Goal: Task Accomplishment & Management: Complete application form

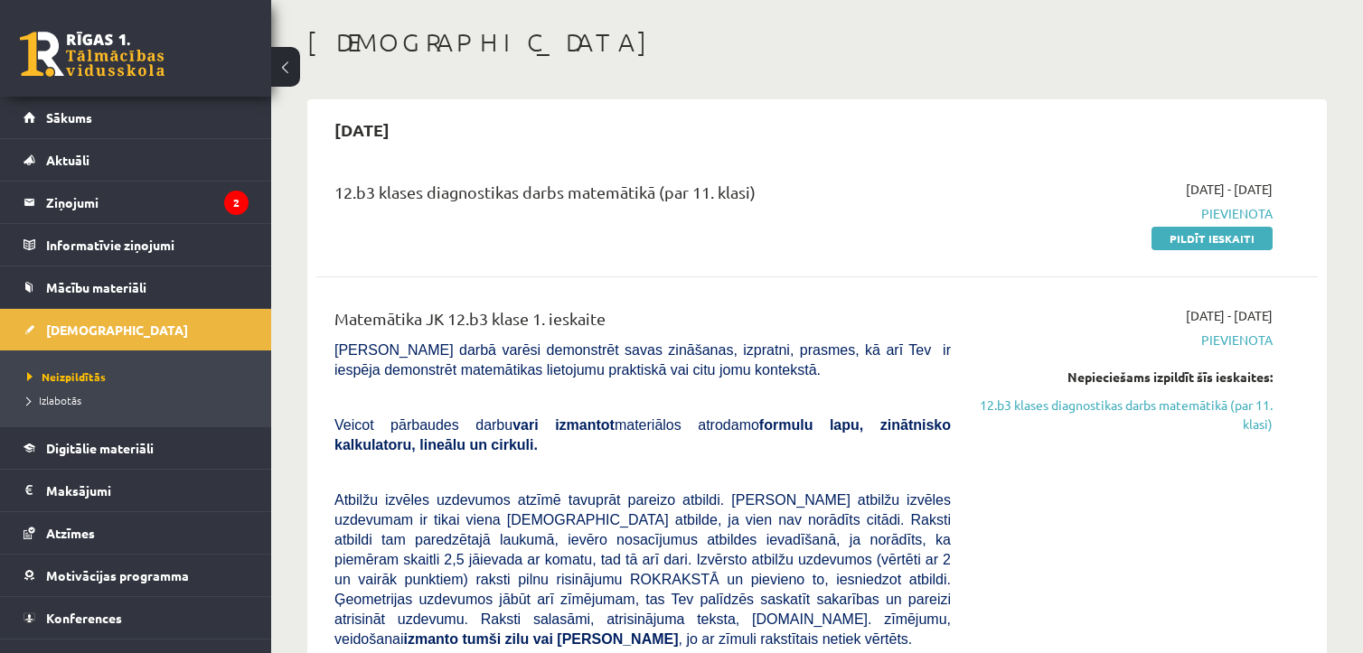
scroll to position [80, 0]
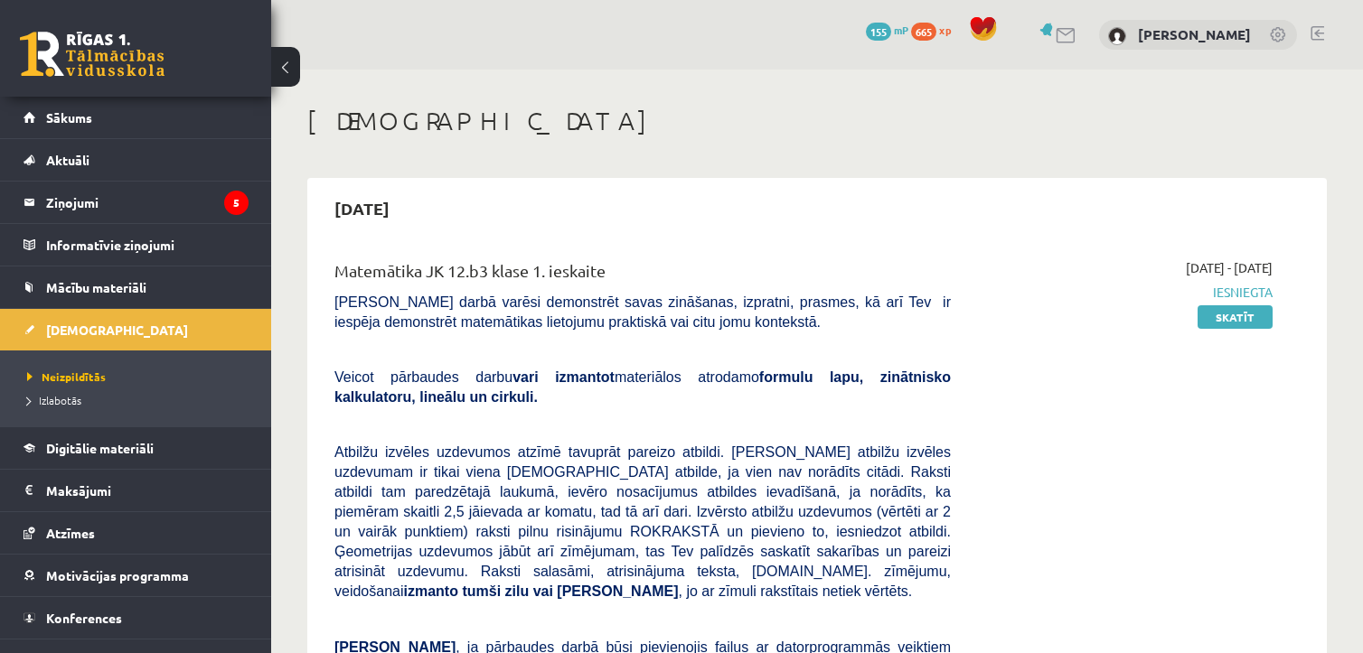
scroll to position [80, 0]
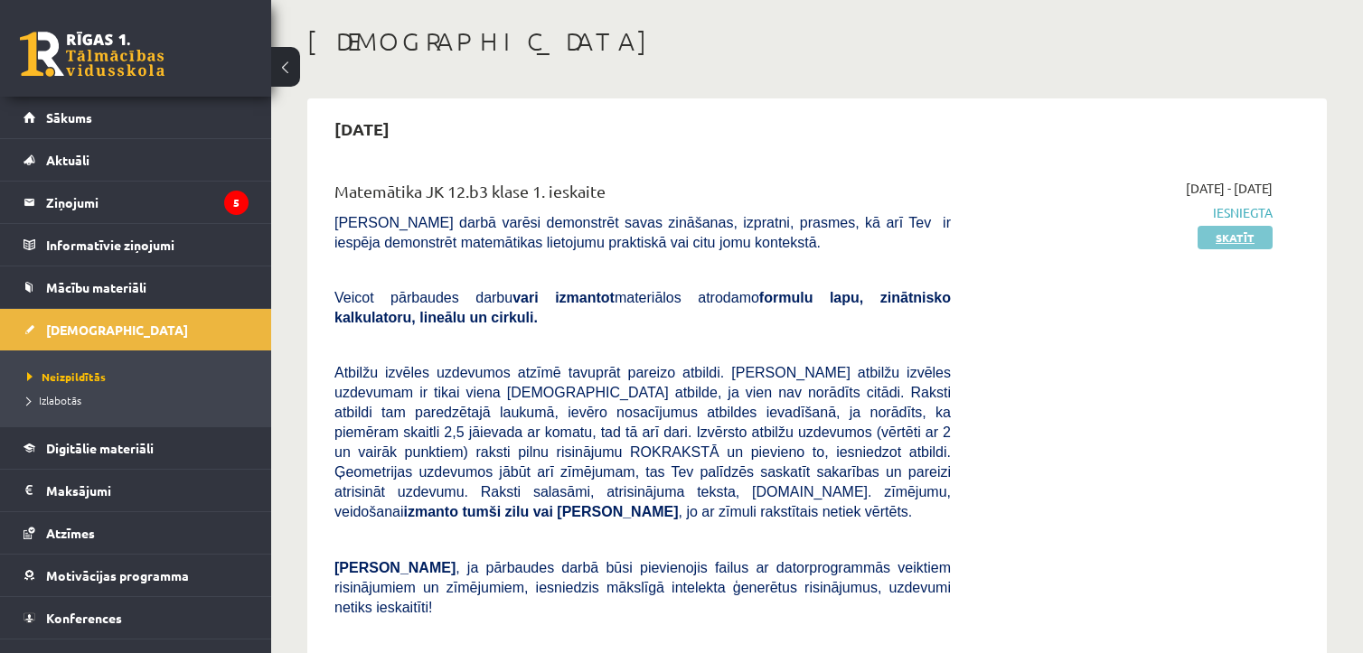
click at [1216, 239] on link "Skatīt" at bounding box center [1234, 237] width 75 height 23
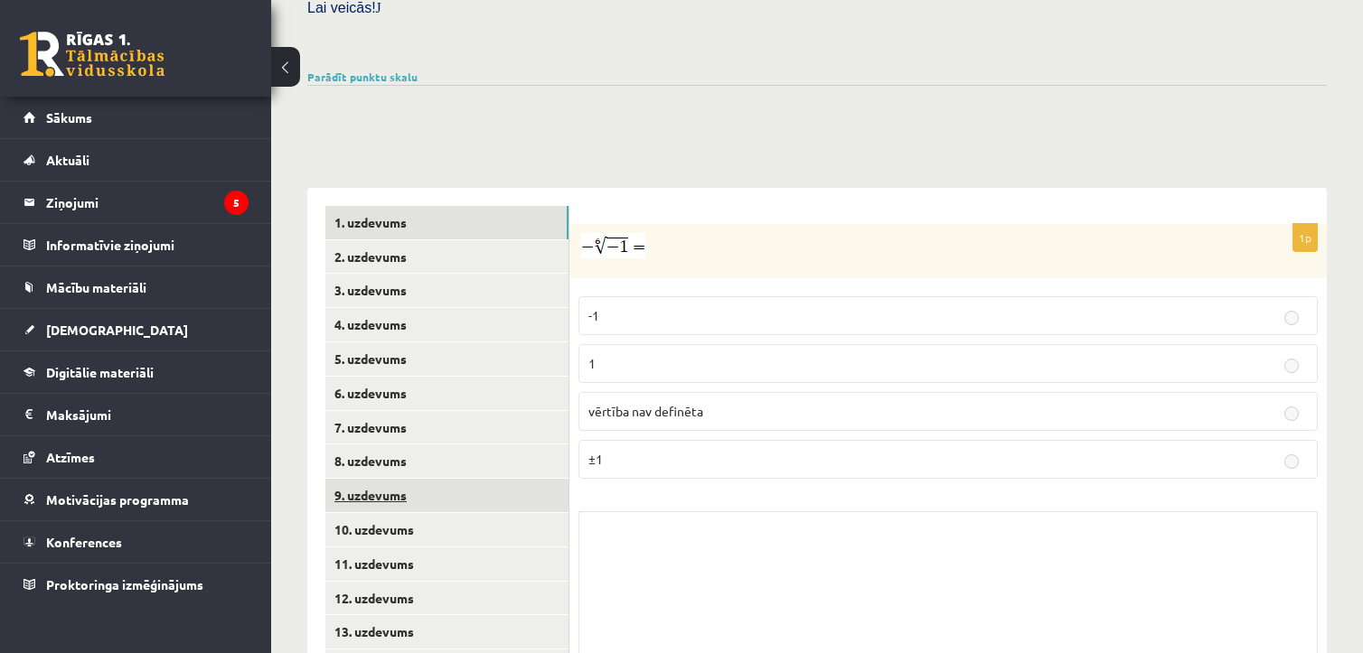
scroll to position [656, 0]
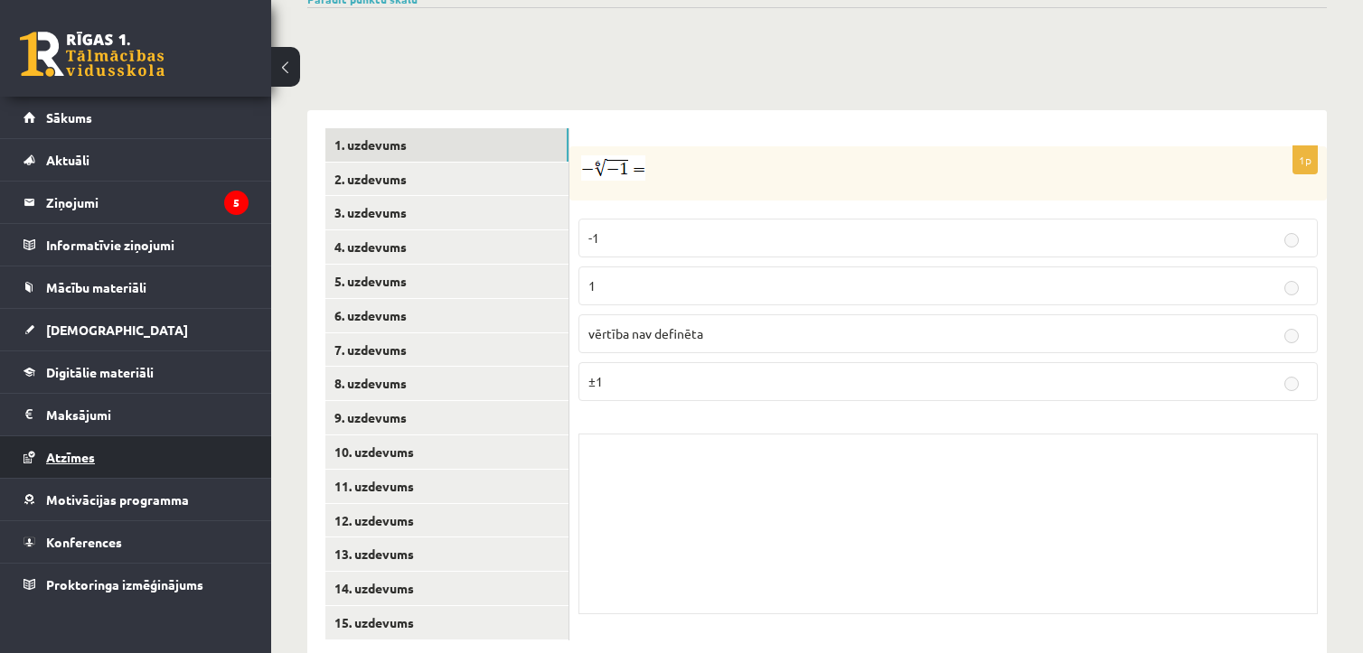
click at [93, 465] on link "Atzīmes" at bounding box center [135, 458] width 225 height 42
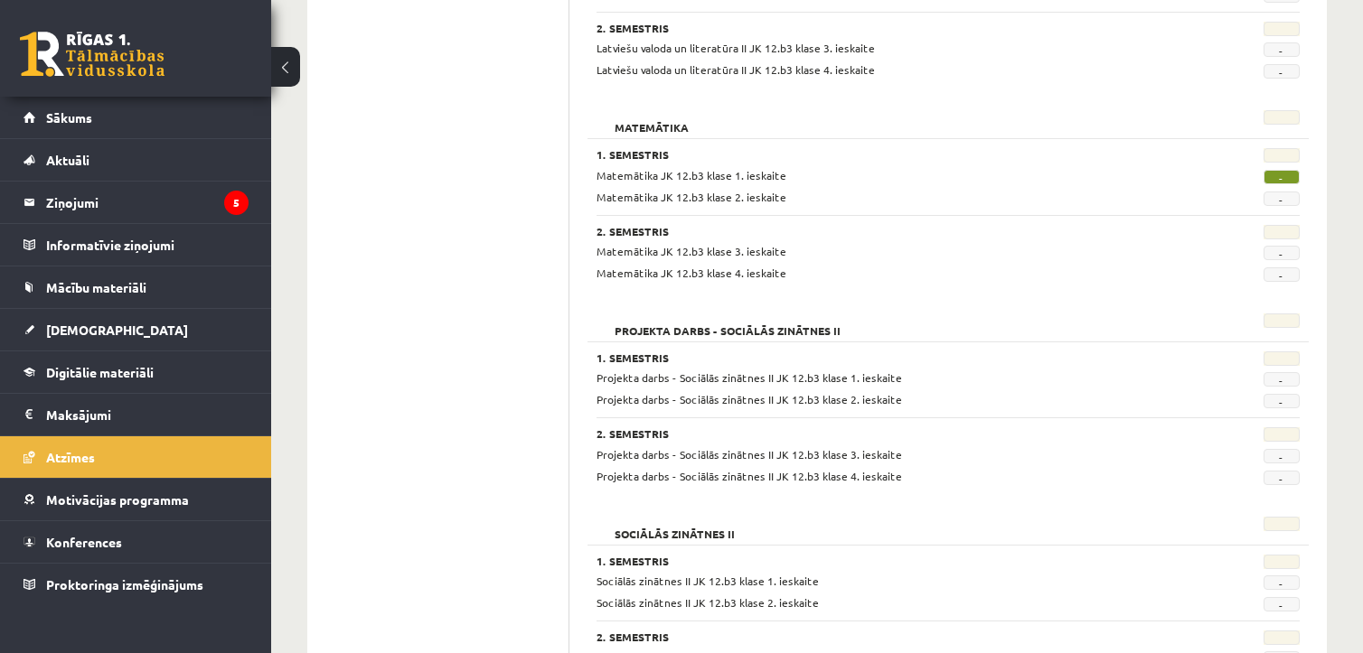
scroll to position [983, 0]
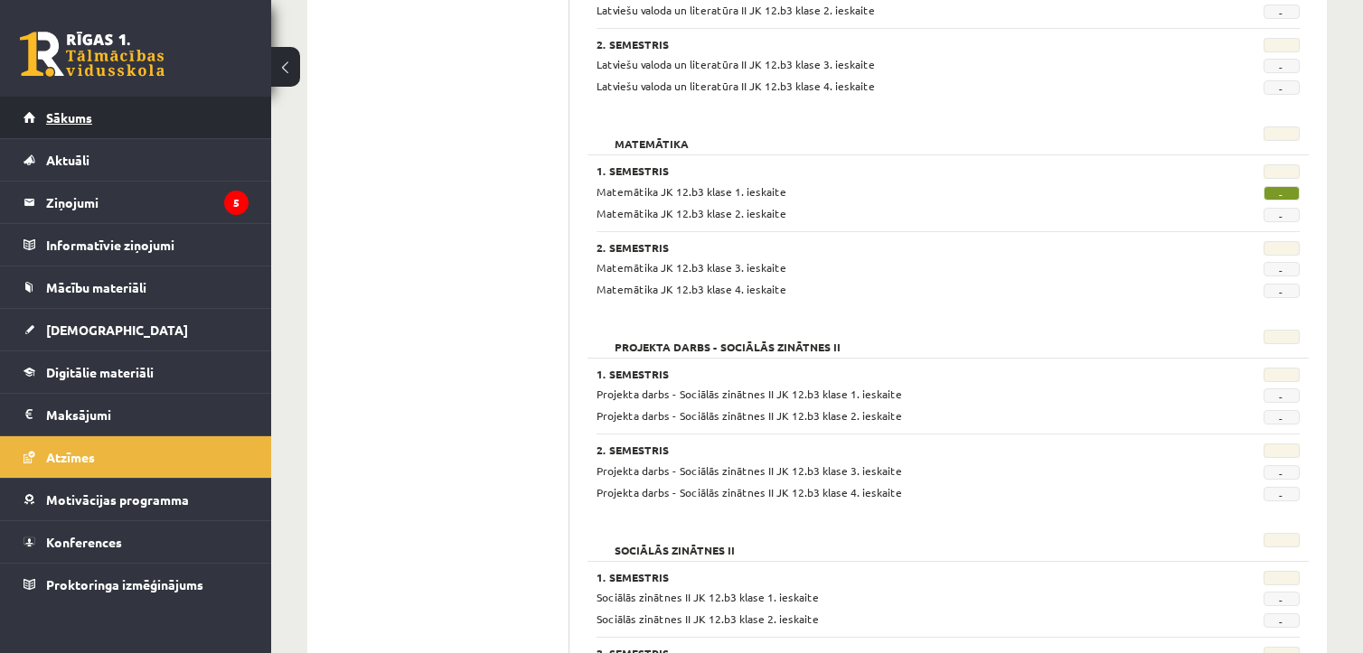
click at [80, 132] on link "Sākums" at bounding box center [135, 118] width 225 height 42
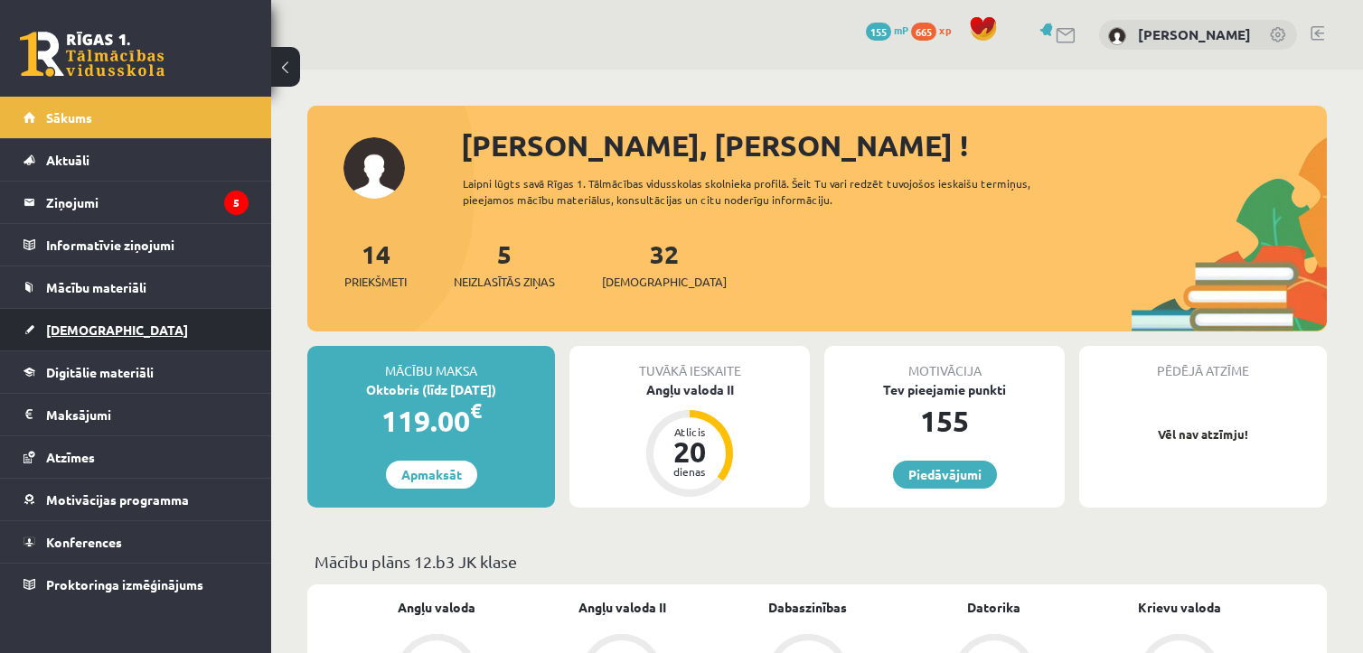
click at [99, 336] on link "[DEMOGRAPHIC_DATA]" at bounding box center [135, 330] width 225 height 42
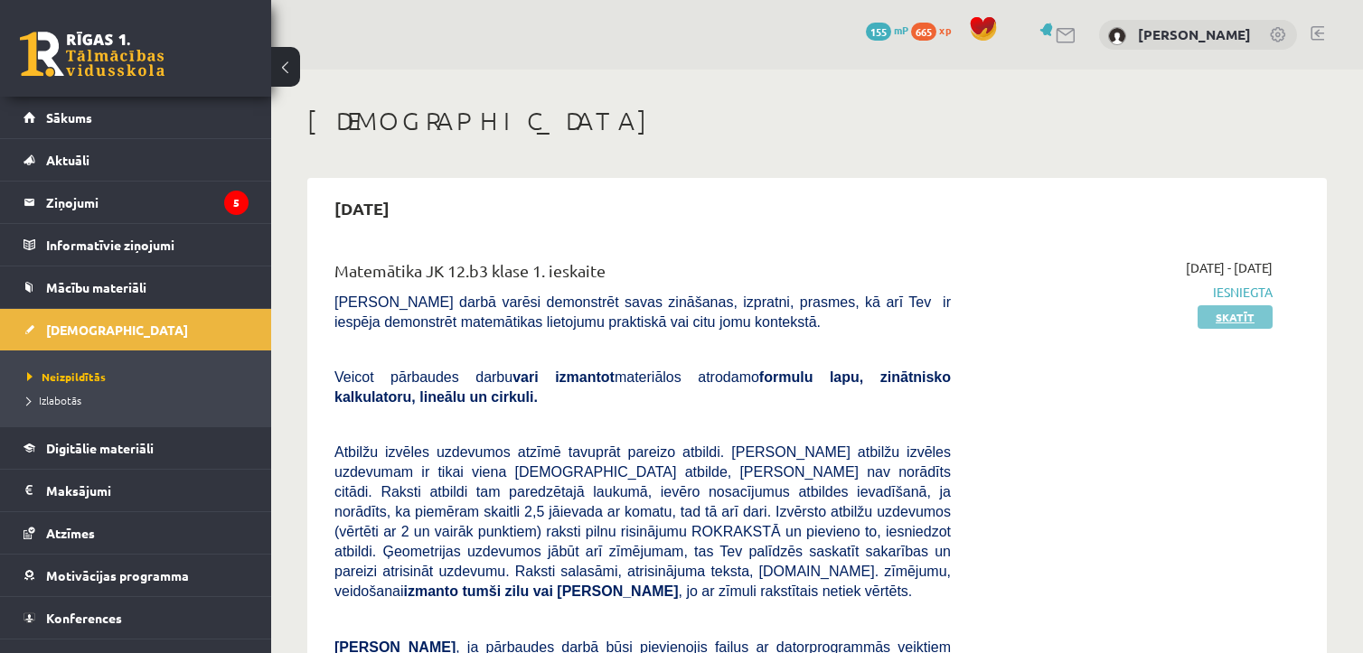
click at [1213, 317] on link "Skatīt" at bounding box center [1234, 316] width 75 height 23
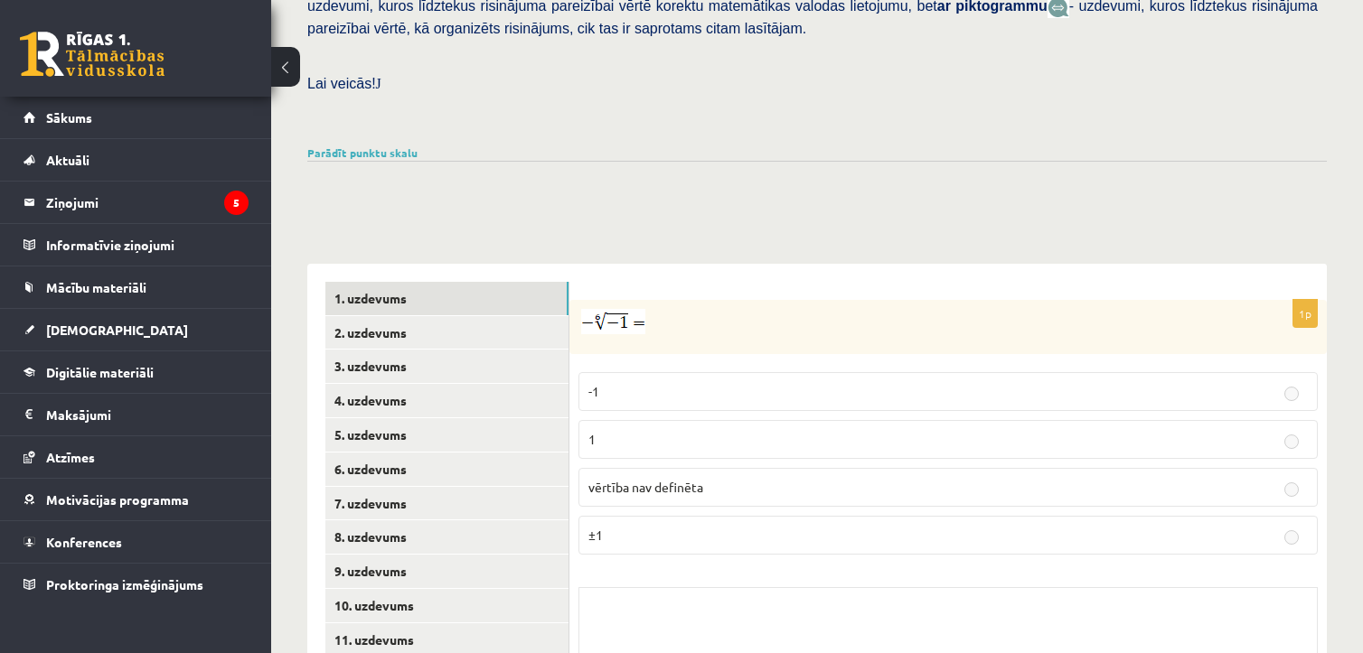
scroll to position [656, 0]
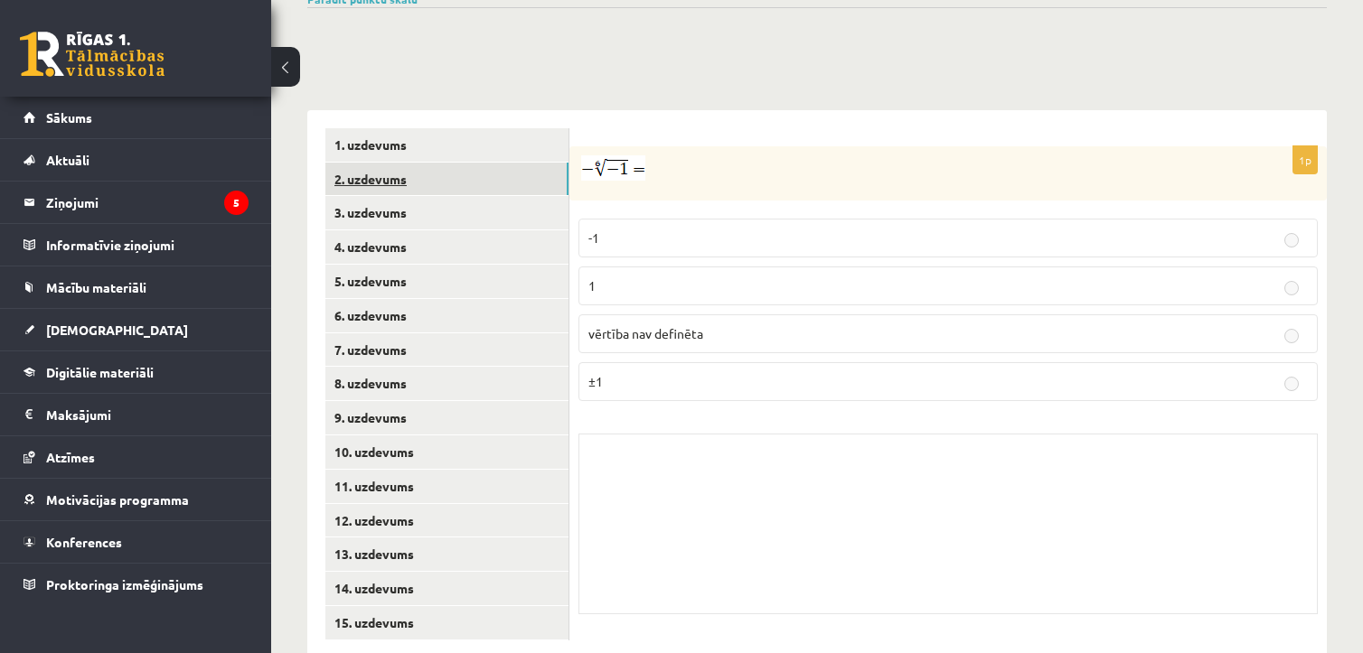
click at [405, 163] on link "2. uzdevums" at bounding box center [446, 179] width 243 height 33
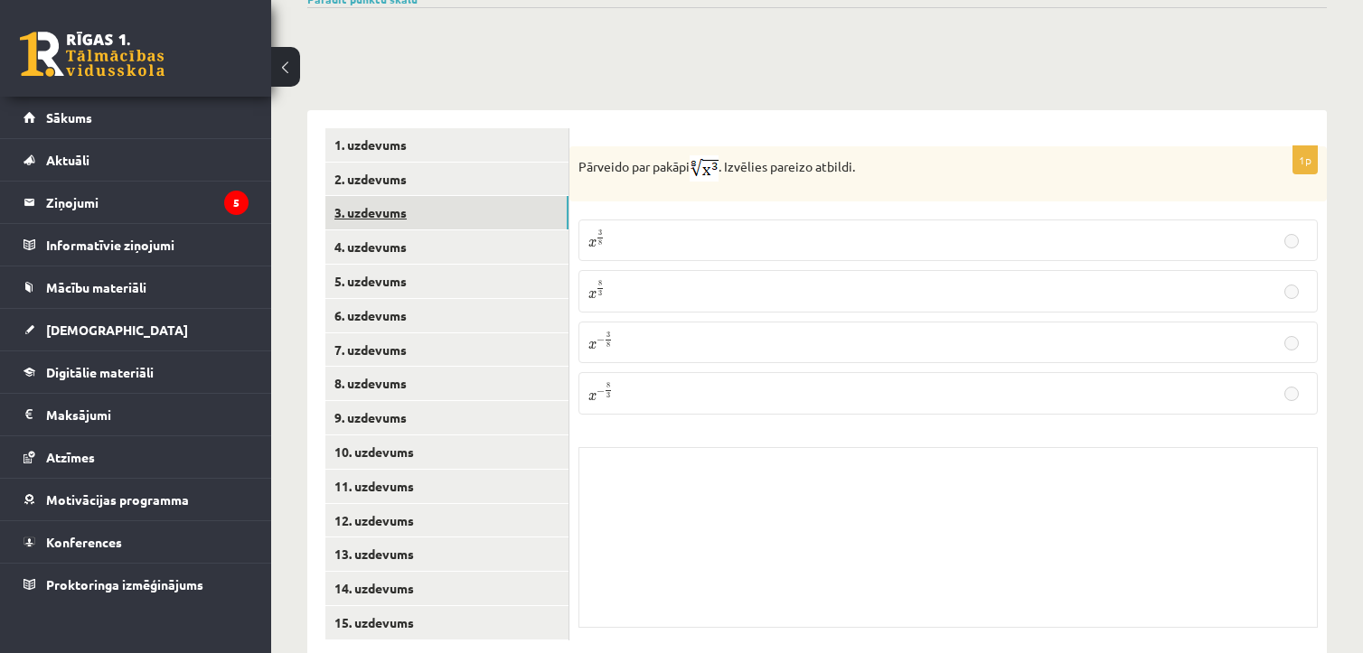
click at [367, 196] on link "3. uzdevums" at bounding box center [446, 212] width 243 height 33
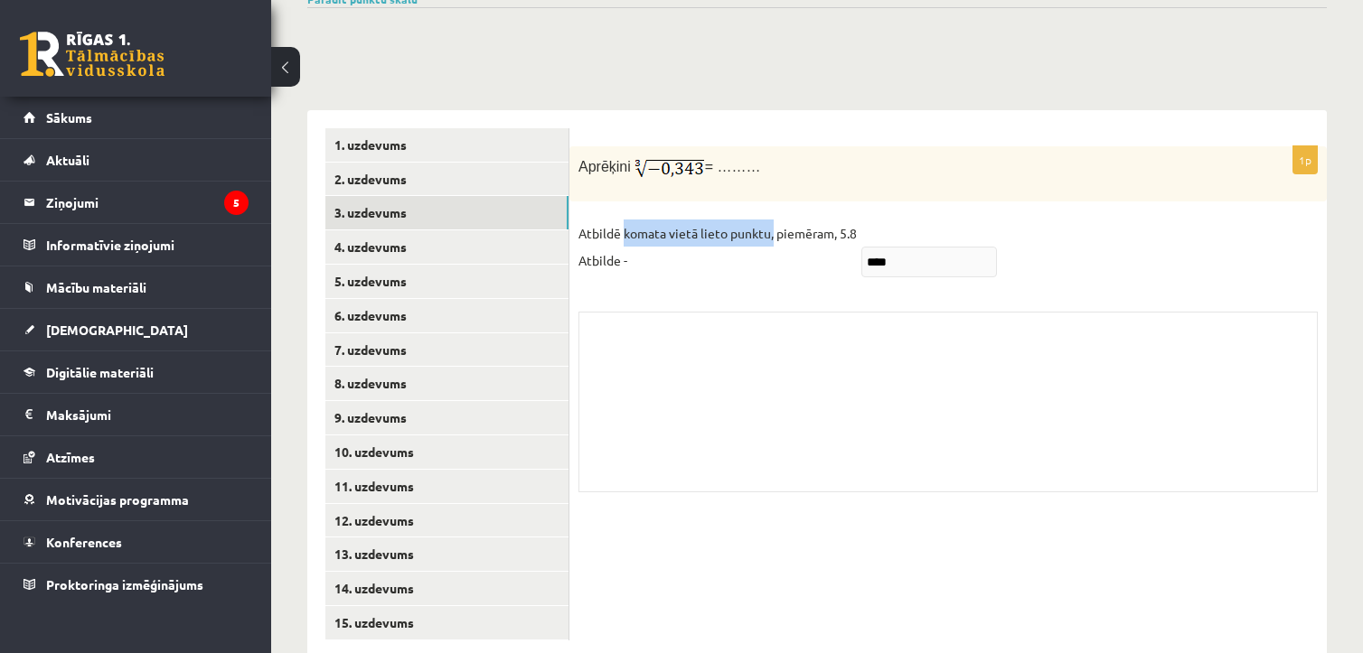
drag, startPoint x: 623, startPoint y: 189, endPoint x: 772, endPoint y: 196, distance: 149.3
click at [772, 220] on p "Atbildē komata vietā lieto punktu, piemēram, 5.8 Atbilde -" at bounding box center [717, 247] width 278 height 54
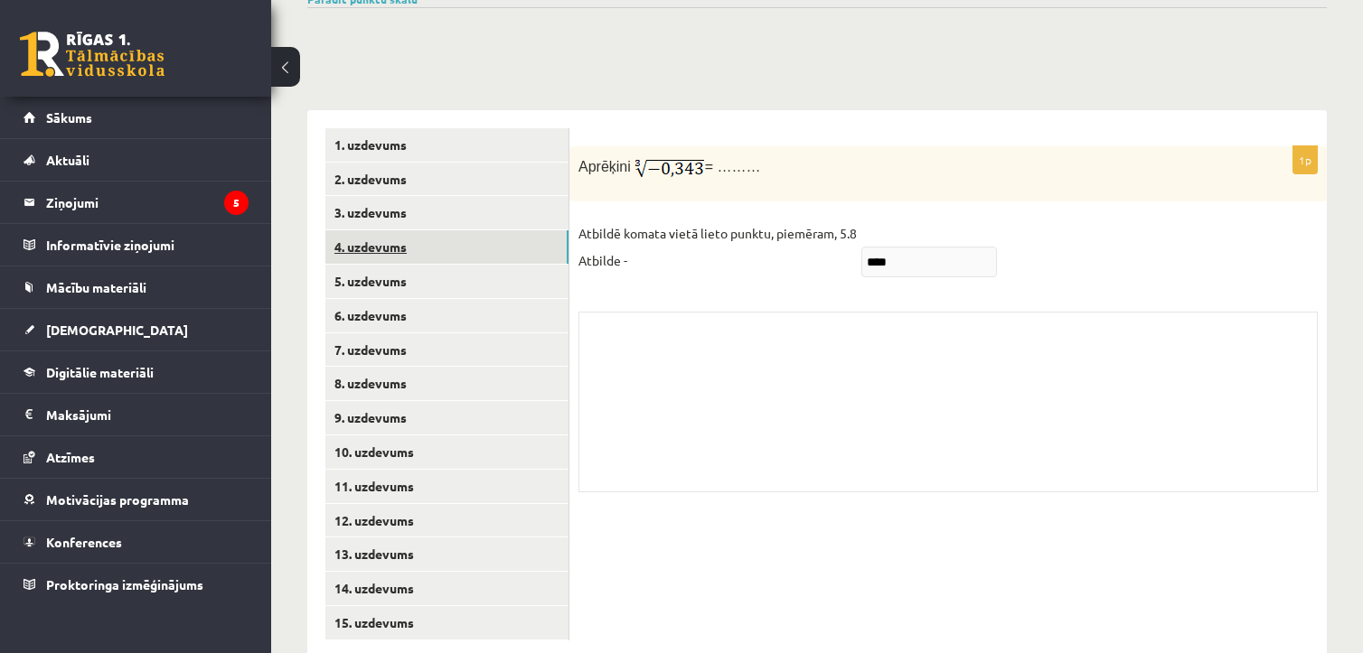
click at [370, 230] on link "4. uzdevums" at bounding box center [446, 246] width 243 height 33
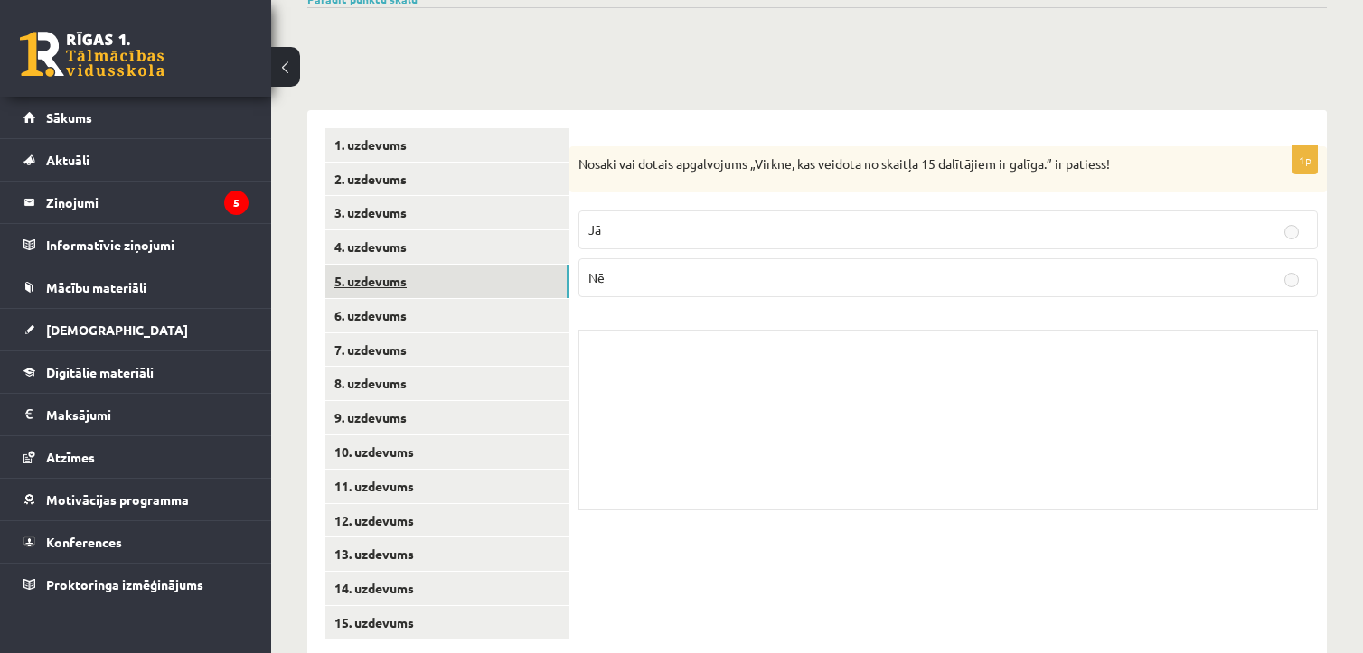
click at [371, 265] on link "5. uzdevums" at bounding box center [446, 281] width 243 height 33
click at [370, 299] on link "6. uzdevums" at bounding box center [446, 315] width 243 height 33
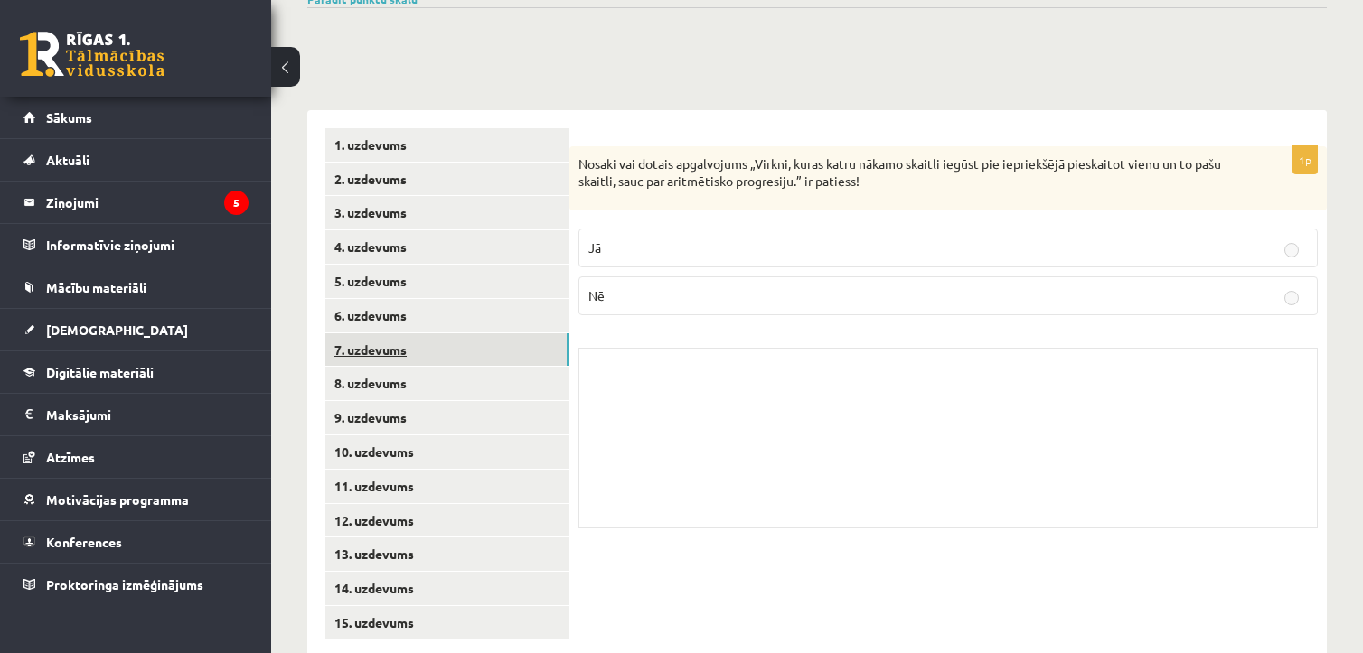
click at [372, 333] on link "7. uzdevums" at bounding box center [446, 349] width 243 height 33
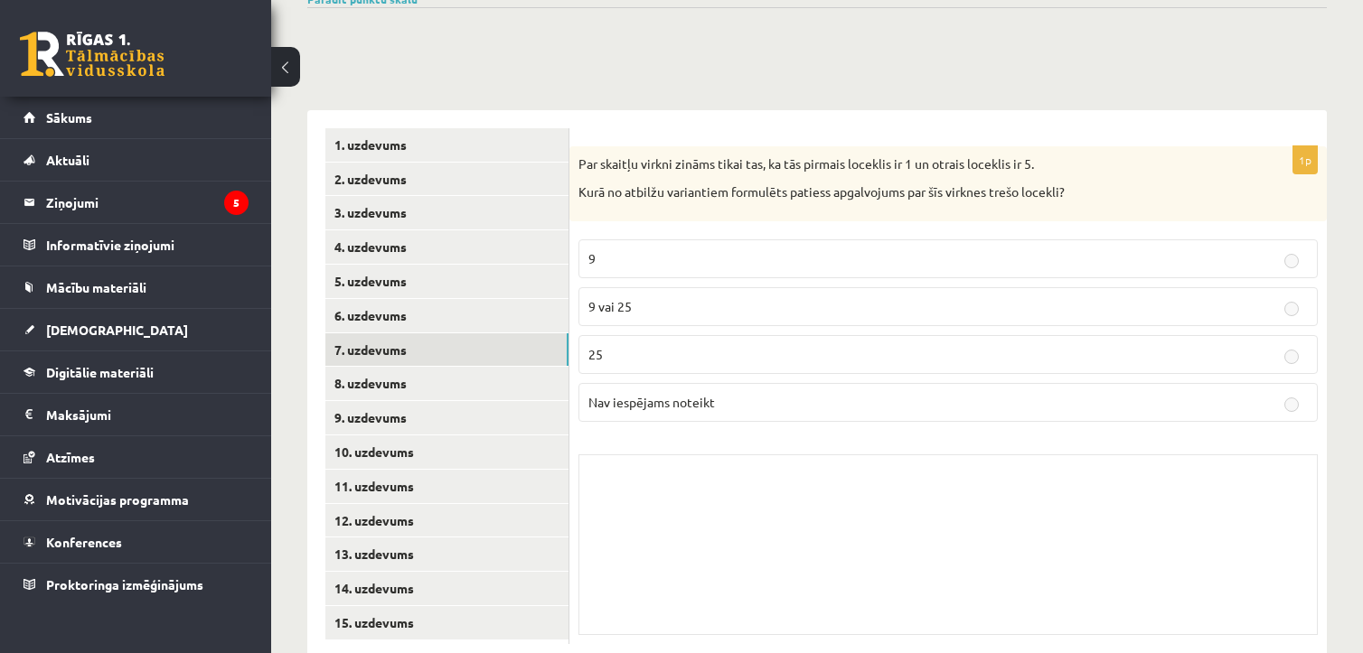
scroll to position [659, 0]
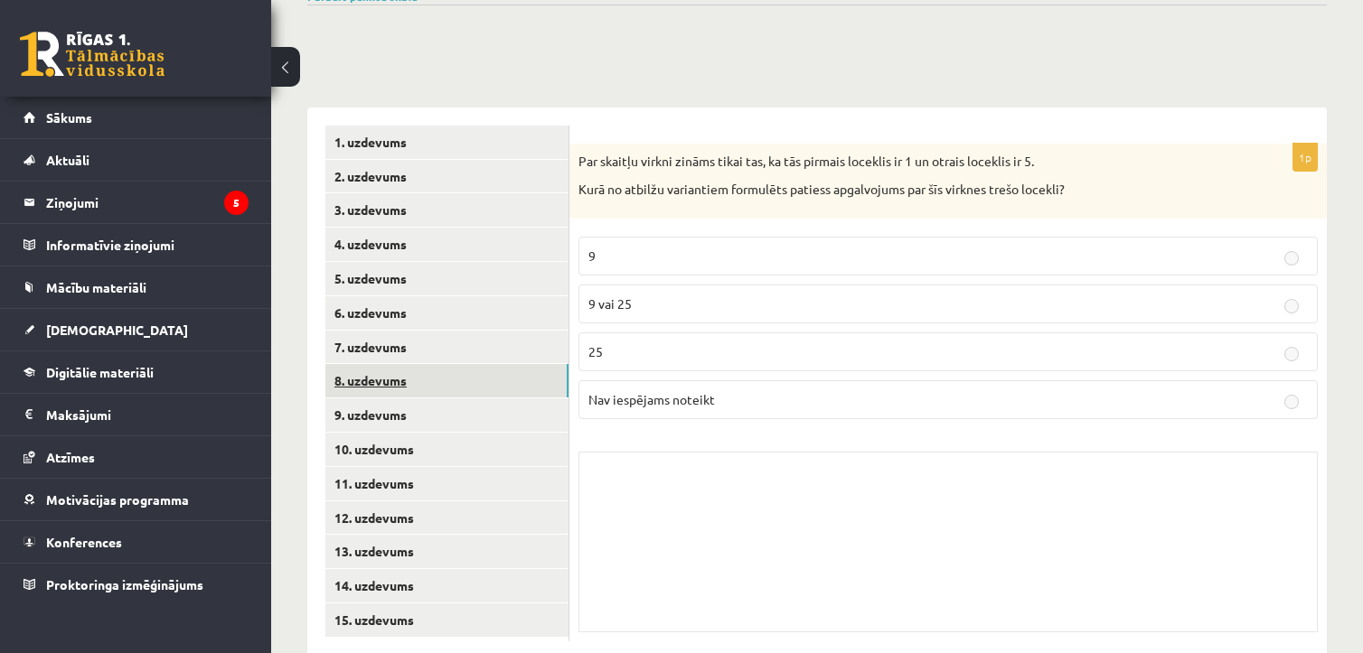
click at [389, 364] on link "8. uzdevums" at bounding box center [446, 380] width 243 height 33
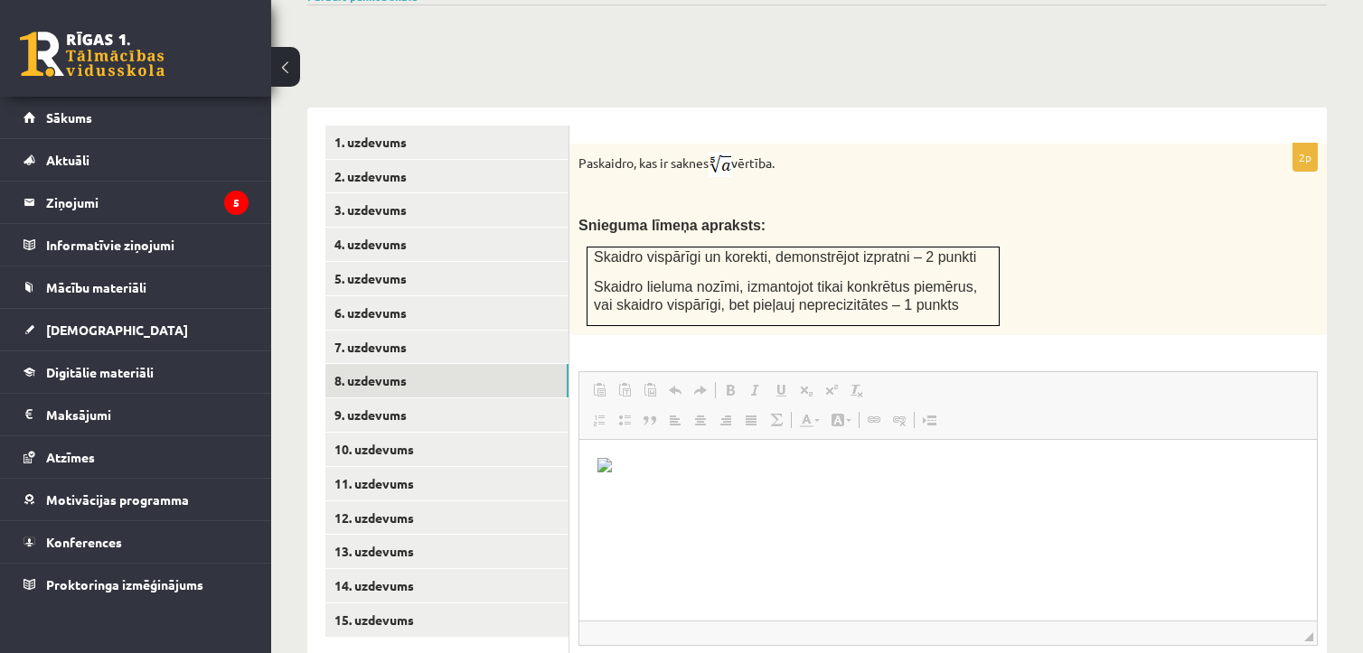
scroll to position [0, 0]
click at [390, 399] on link "9. uzdevums" at bounding box center [446, 415] width 243 height 33
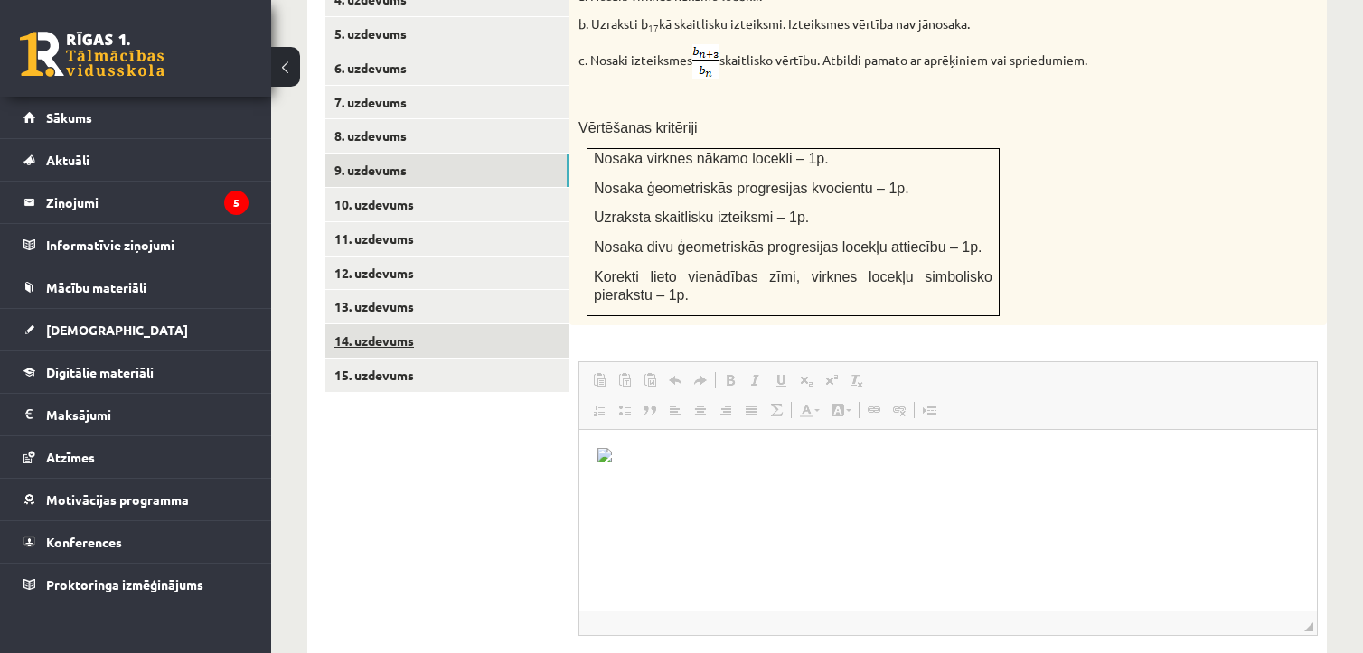
scroll to position [901, 0]
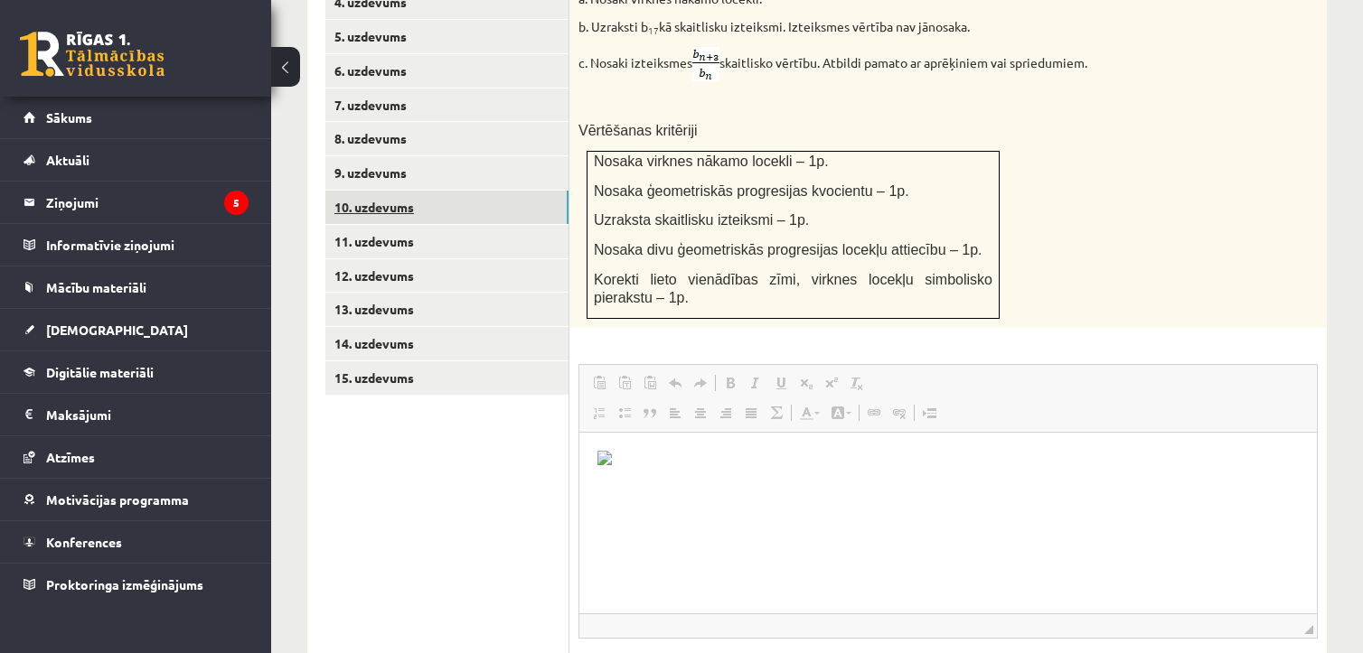
click at [411, 191] on link "10. uzdevums" at bounding box center [446, 207] width 243 height 33
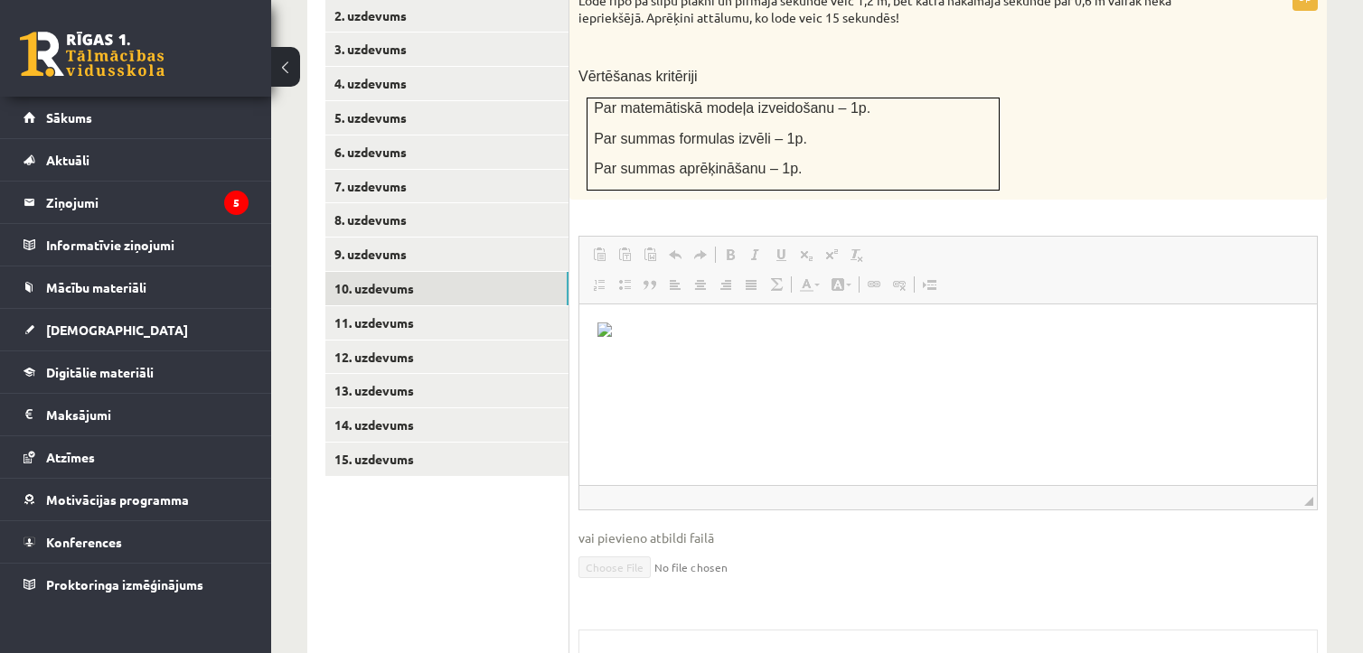
scroll to position [1032, 0]
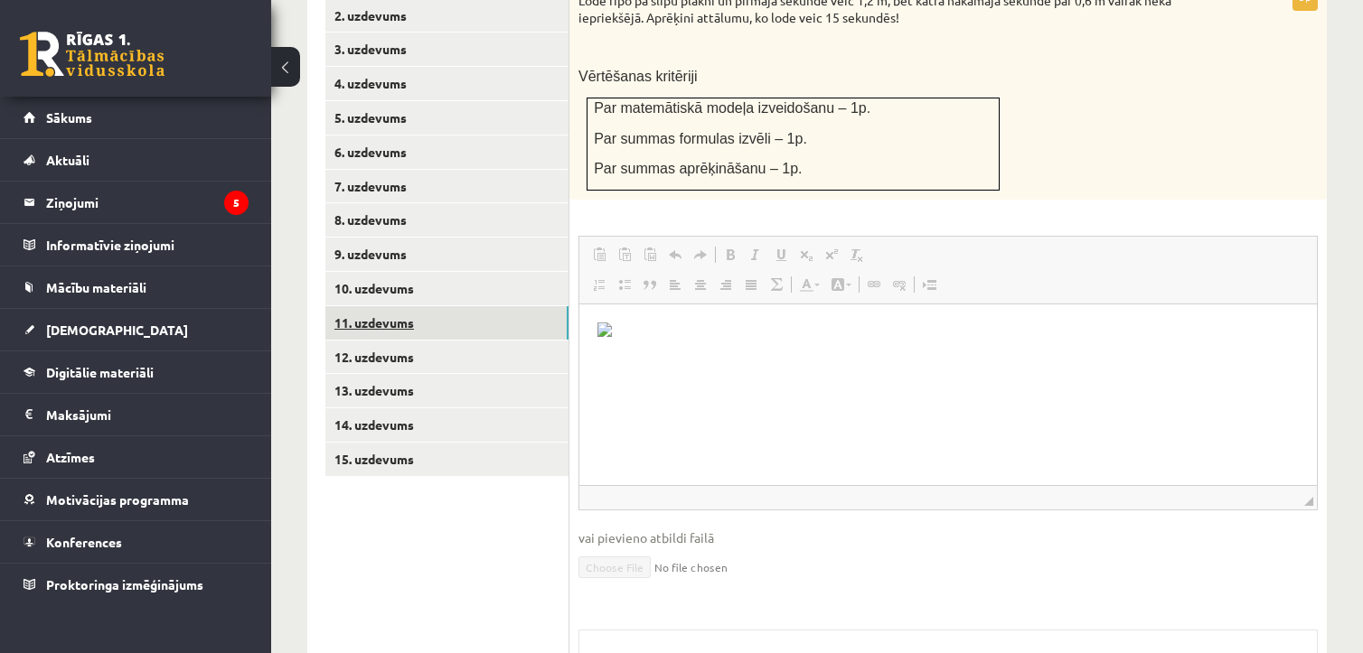
click at [365, 306] on link "11. uzdevums" at bounding box center [446, 322] width 243 height 33
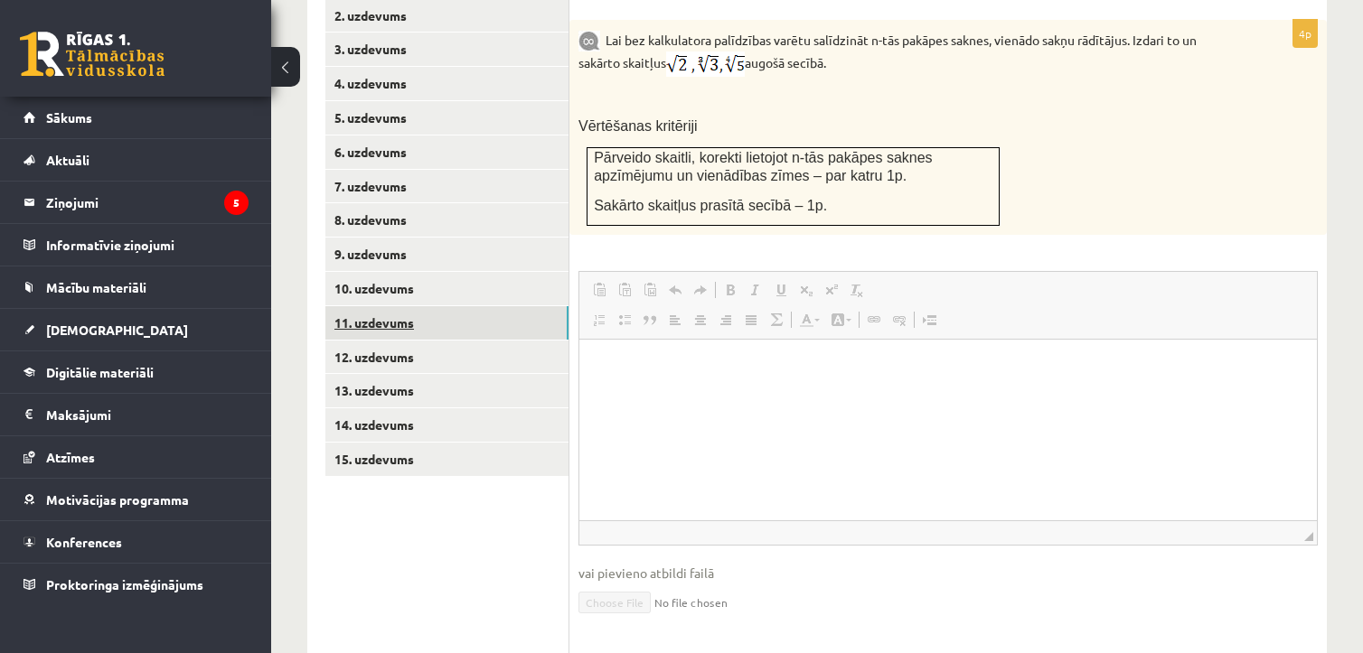
scroll to position [0, 0]
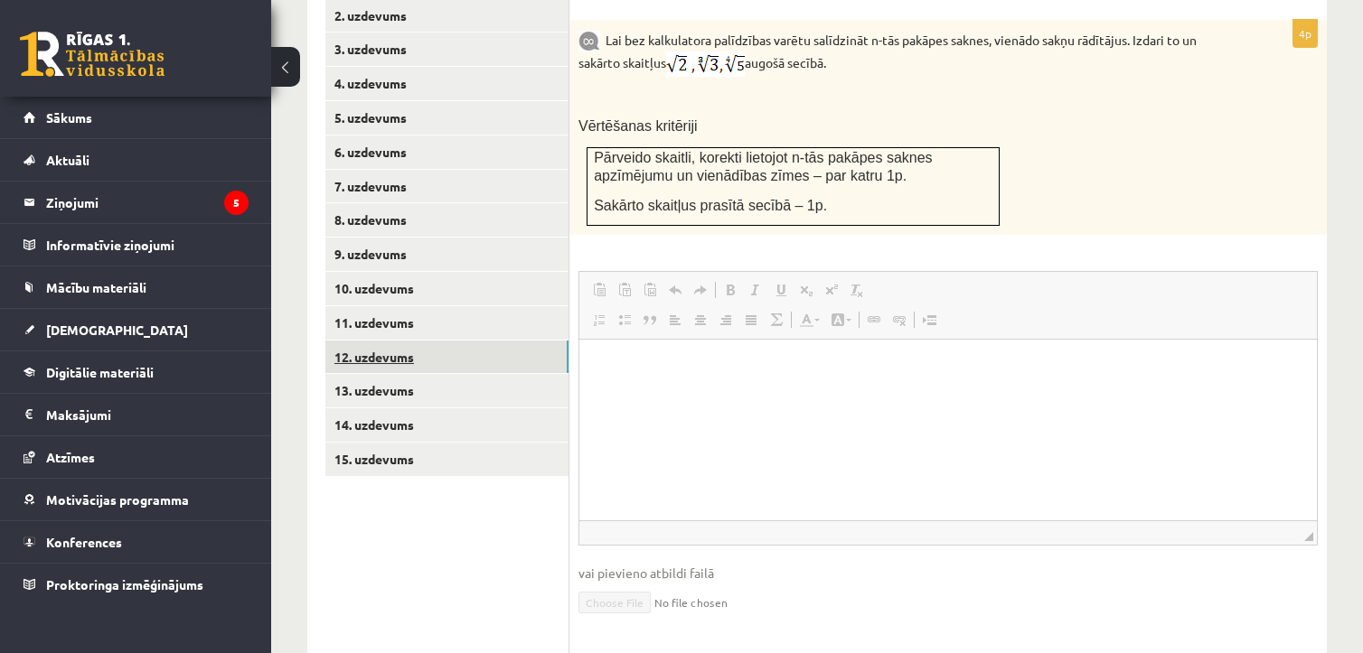
click at [377, 341] on link "12. uzdevums" at bounding box center [446, 357] width 243 height 33
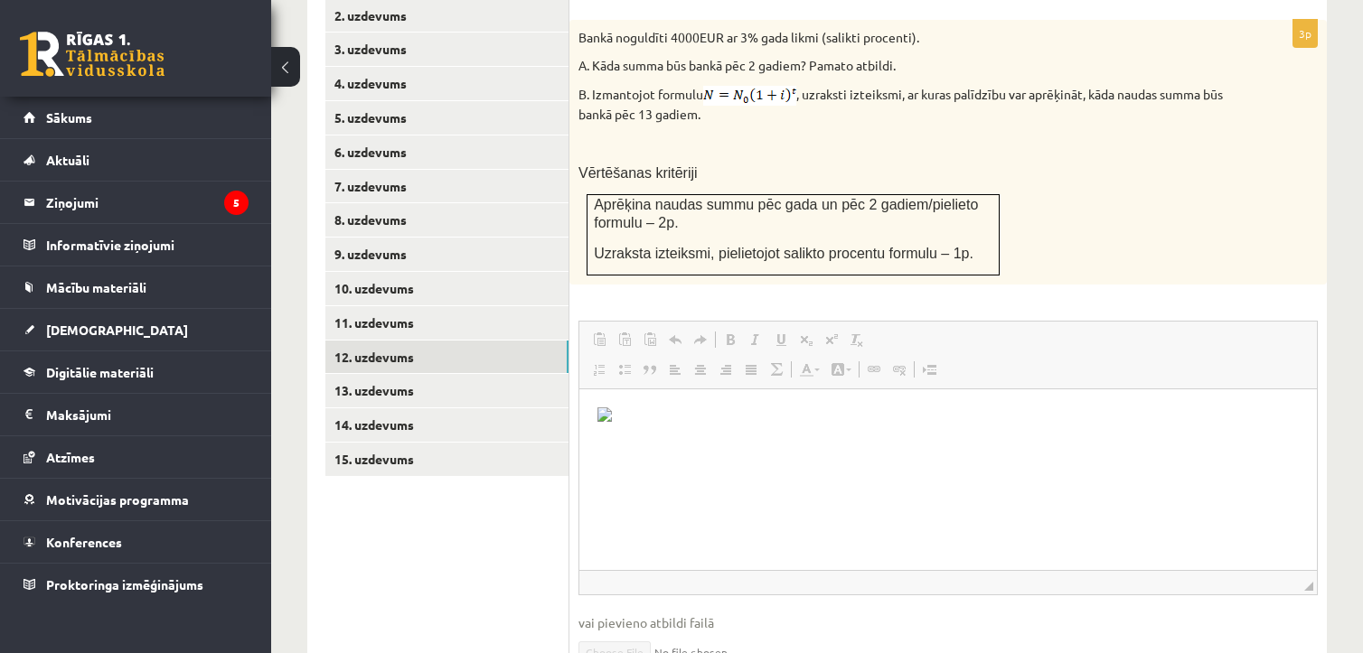
scroll to position [1084, 0]
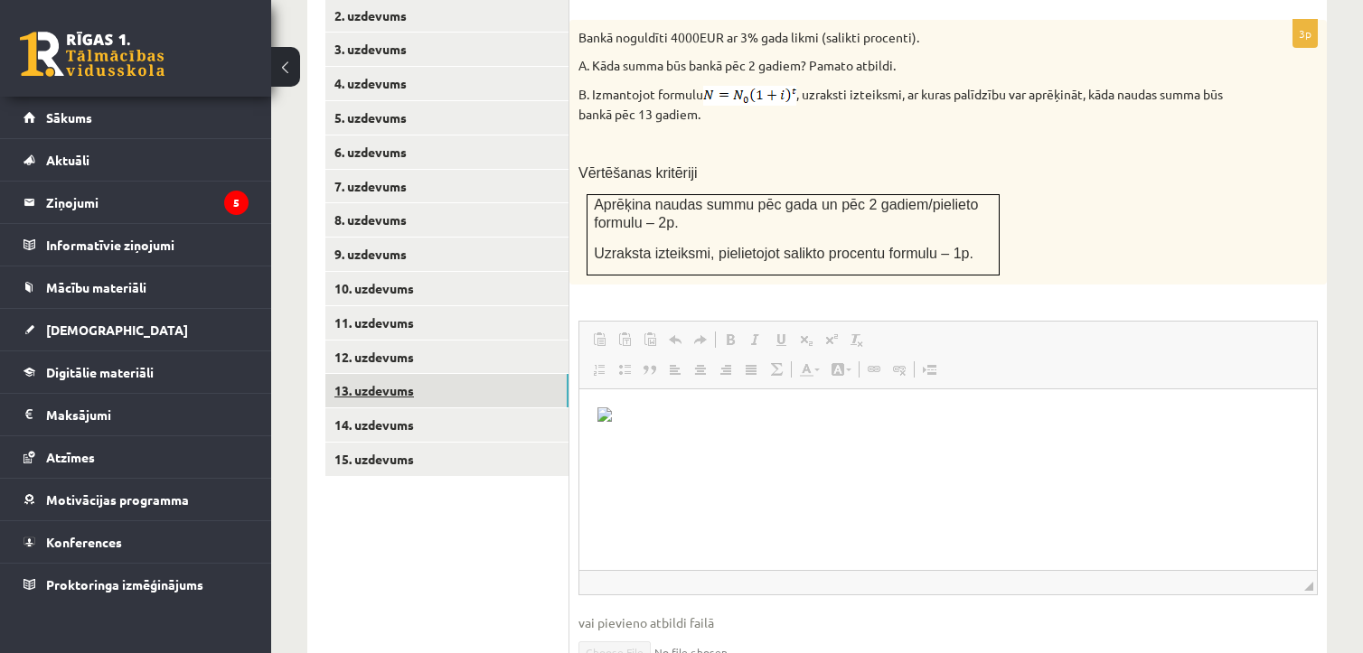
click at [414, 374] on link "13. uzdevums" at bounding box center [446, 390] width 243 height 33
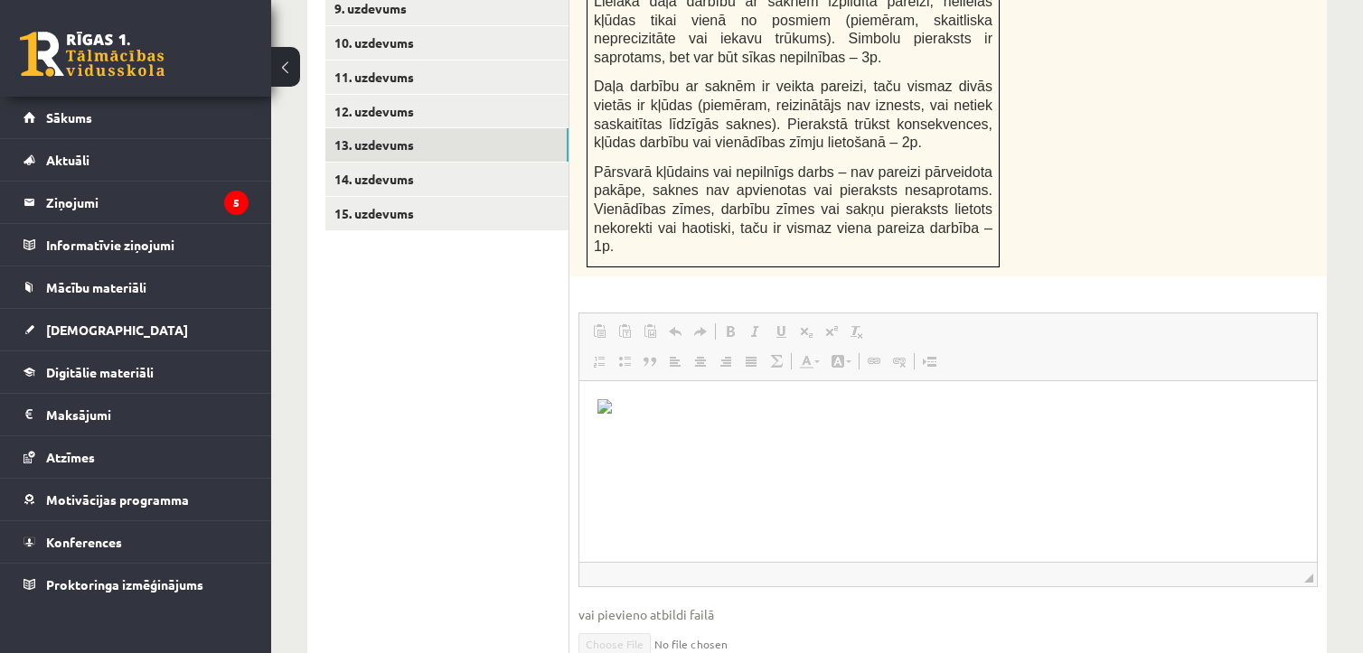
scroll to position [989, 0]
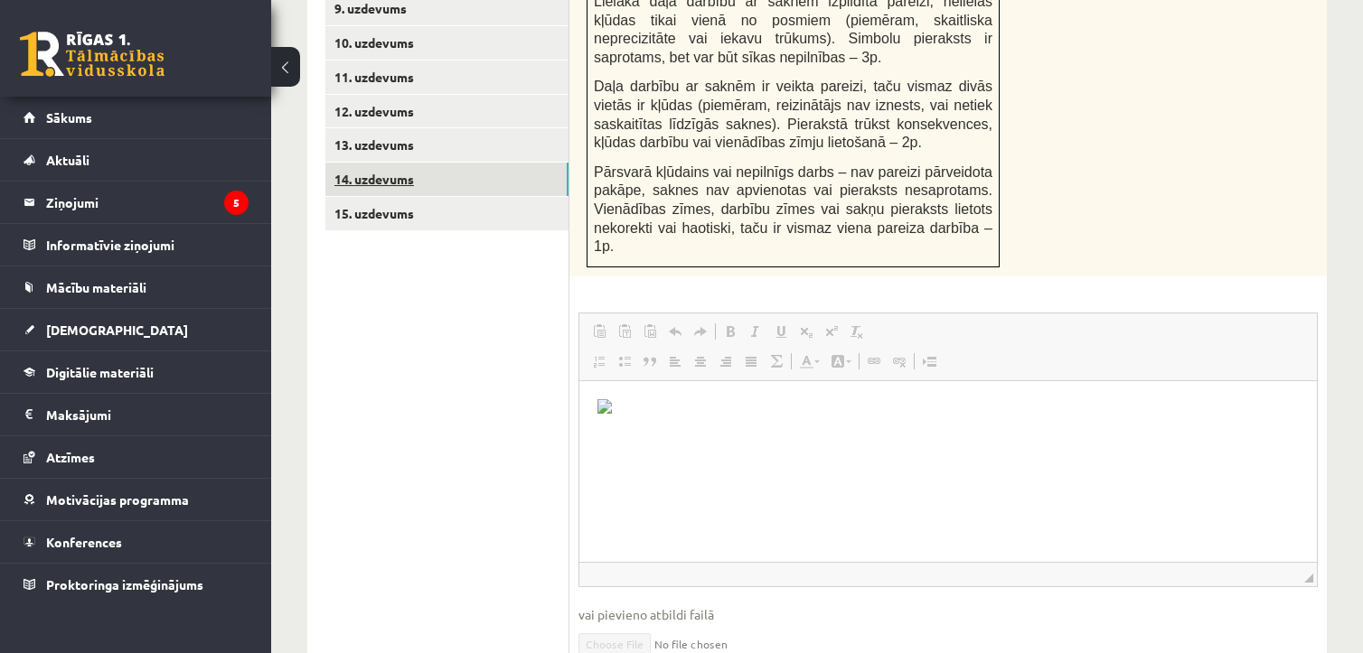
click at [399, 163] on link "14. uzdevums" at bounding box center [446, 179] width 243 height 33
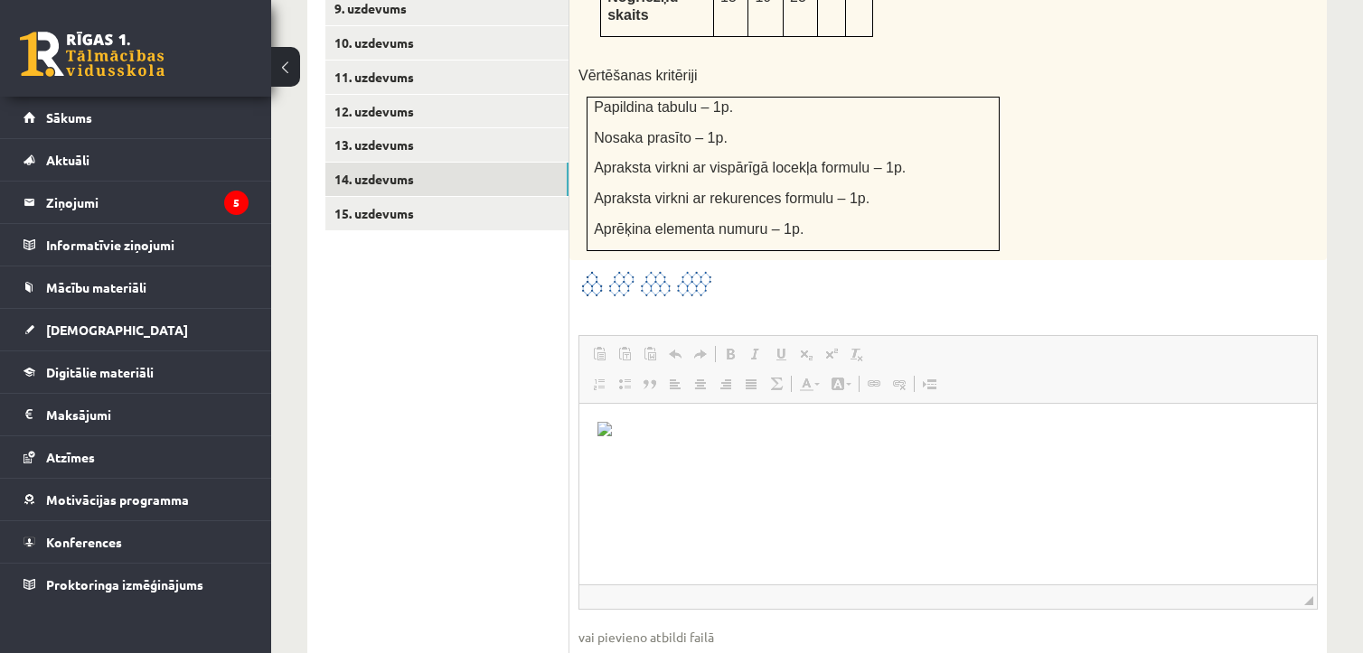
scroll to position [1014, 0]
click at [390, 197] on link "15. uzdevums" at bounding box center [446, 213] width 243 height 33
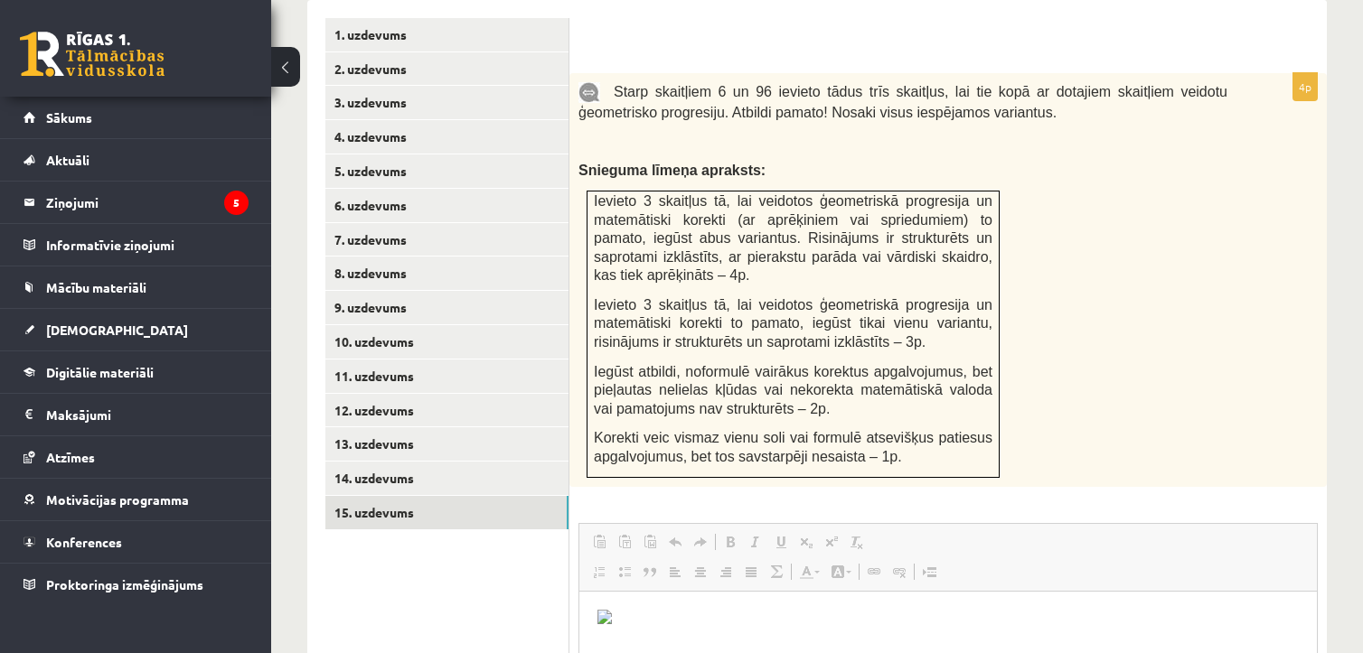
scroll to position [766, 0]
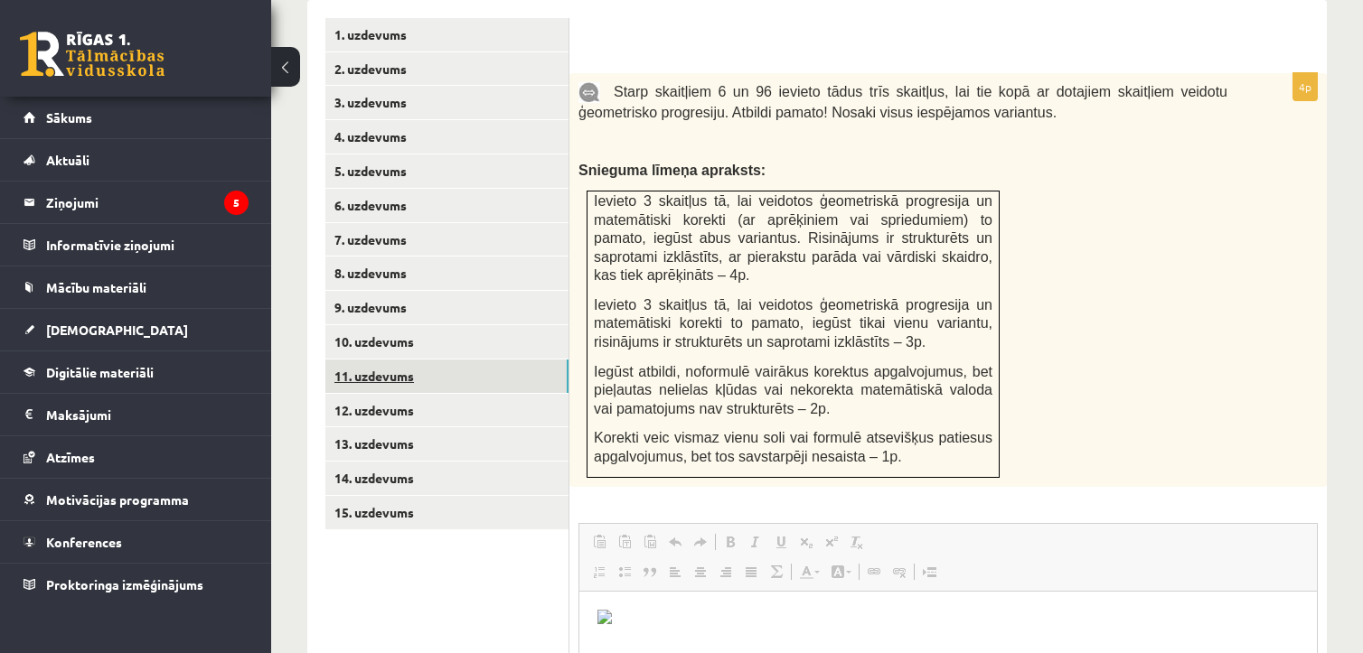
click at [369, 360] on link "11. uzdevums" at bounding box center [446, 376] width 243 height 33
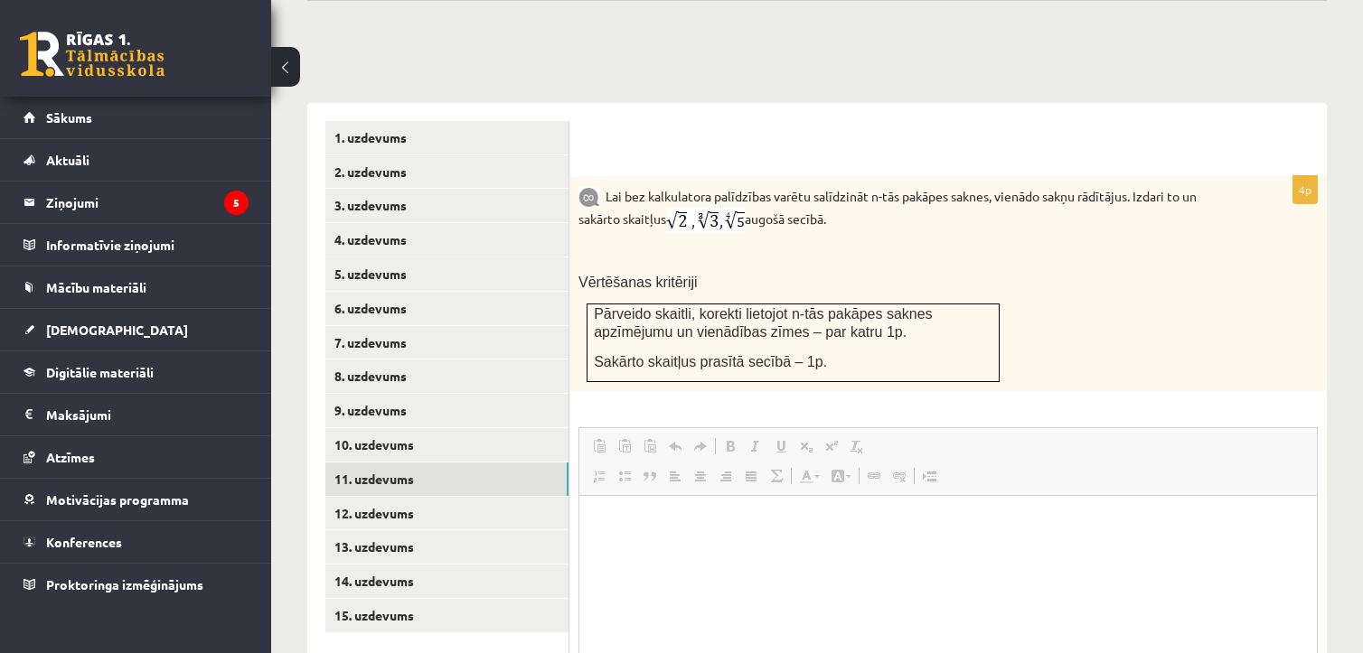
scroll to position [0, 0]
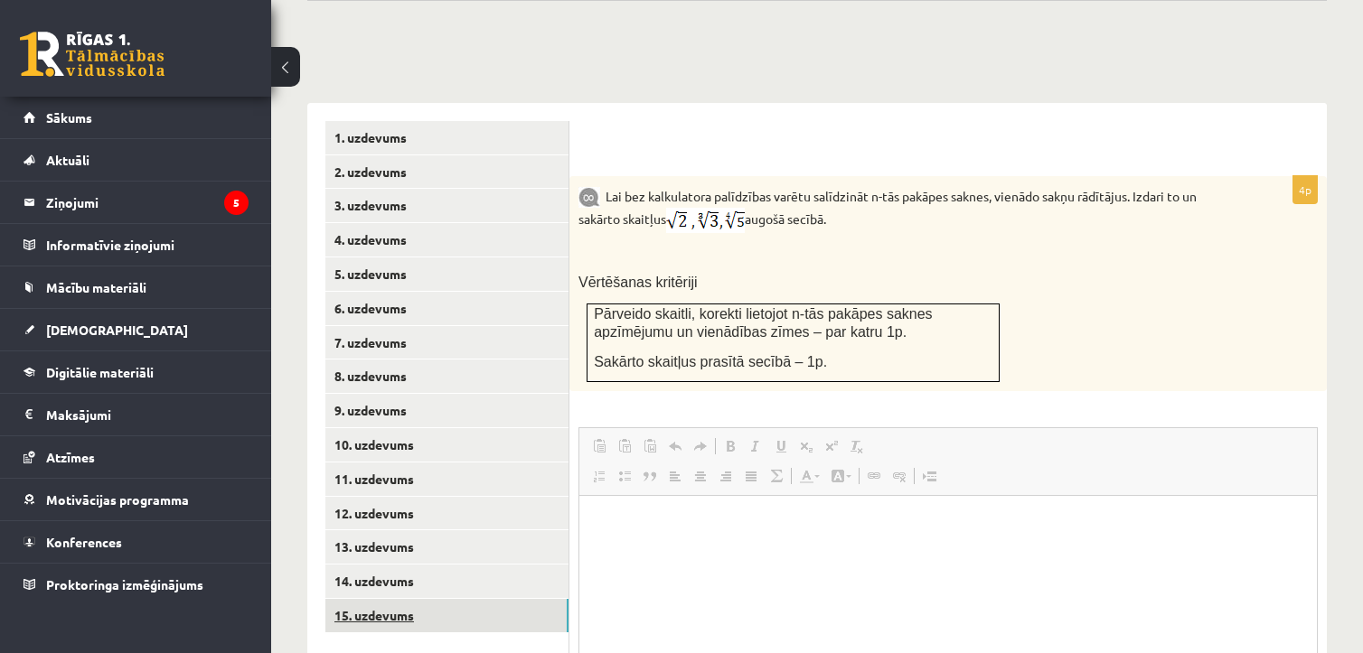
click at [408, 599] on link "15. uzdevums" at bounding box center [446, 615] width 243 height 33
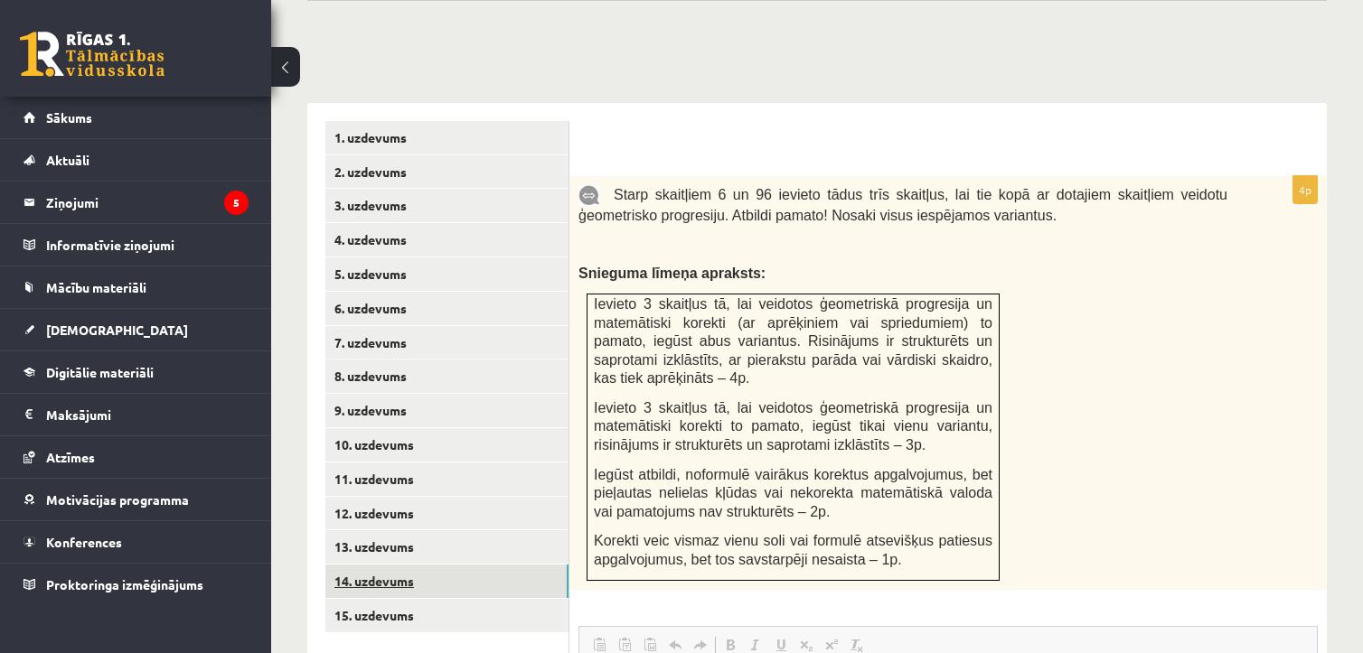
click at [353, 565] on link "14. uzdevums" at bounding box center [446, 581] width 243 height 33
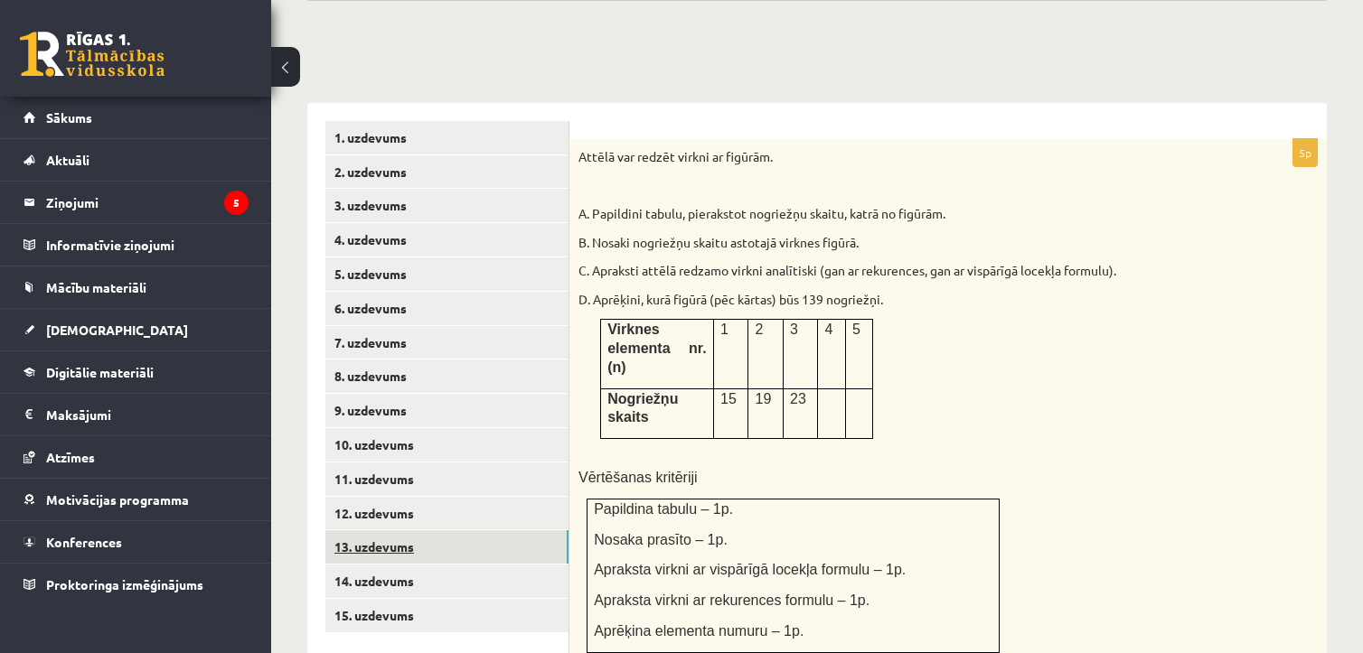
click at [376, 530] on link "13. uzdevums" at bounding box center [446, 546] width 243 height 33
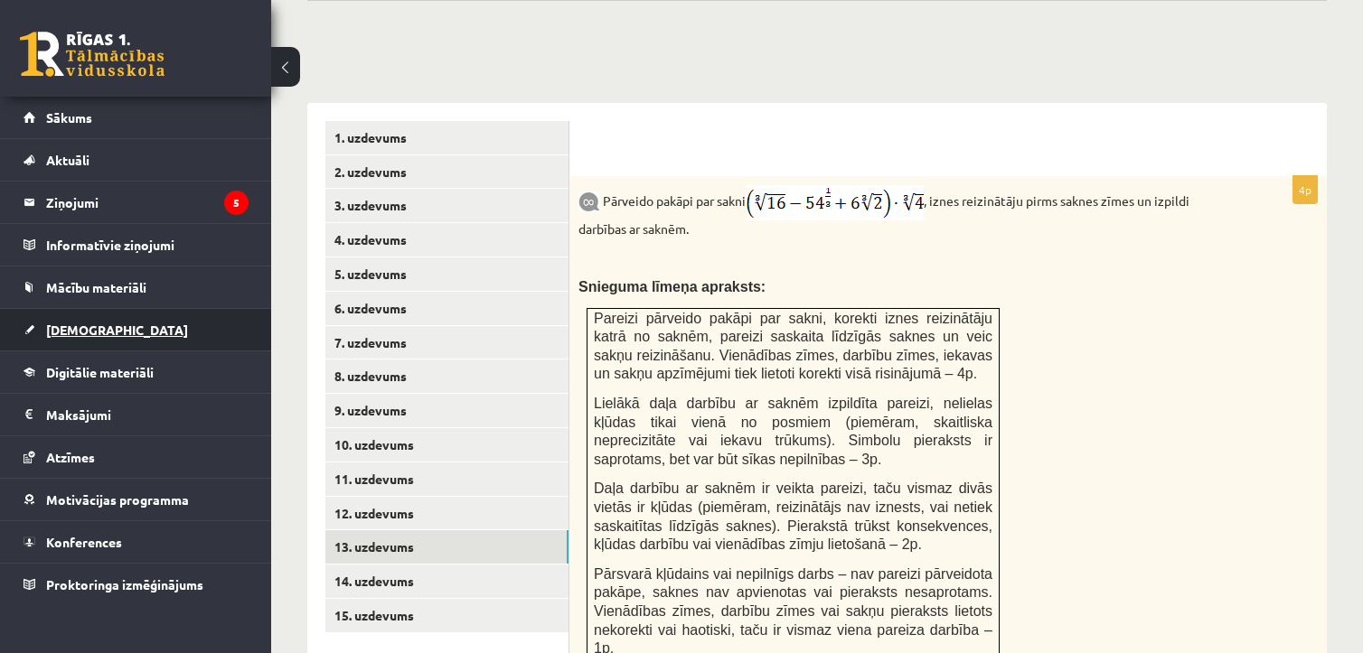
click at [54, 322] on span "[DEMOGRAPHIC_DATA]" at bounding box center [117, 330] width 142 height 16
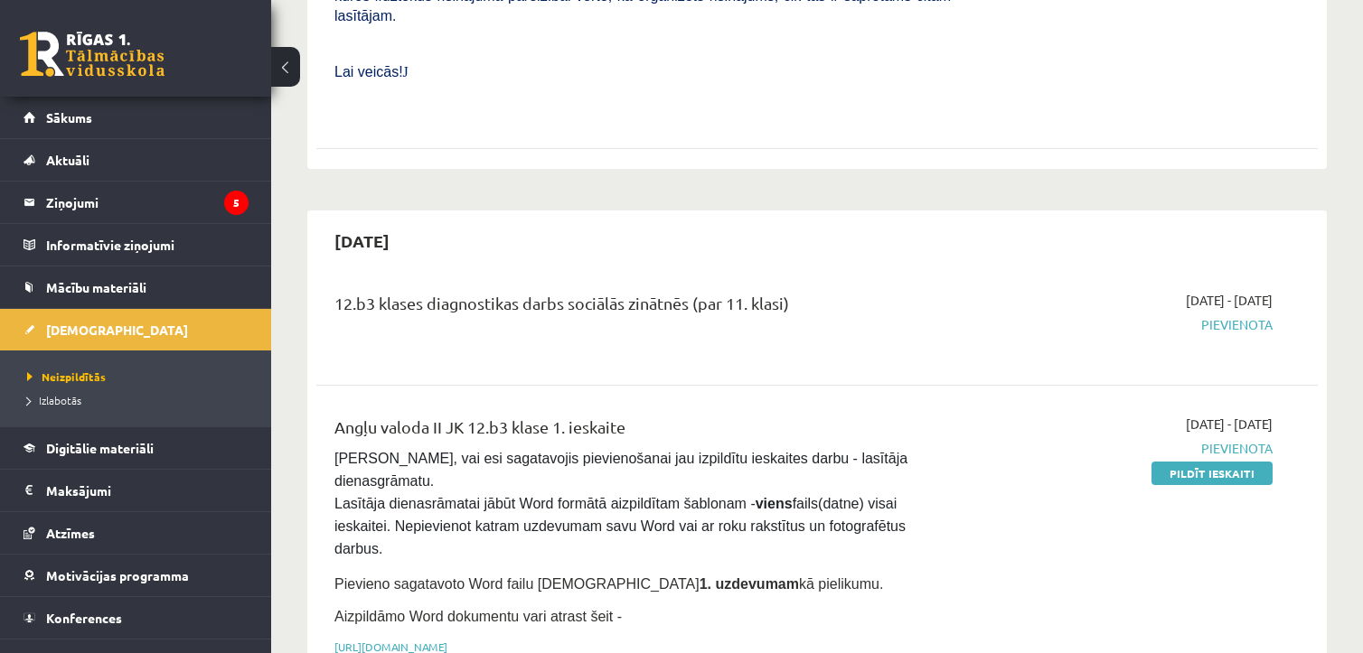
scroll to position [809, 0]
